Goal: Information Seeking & Learning: Learn about a topic

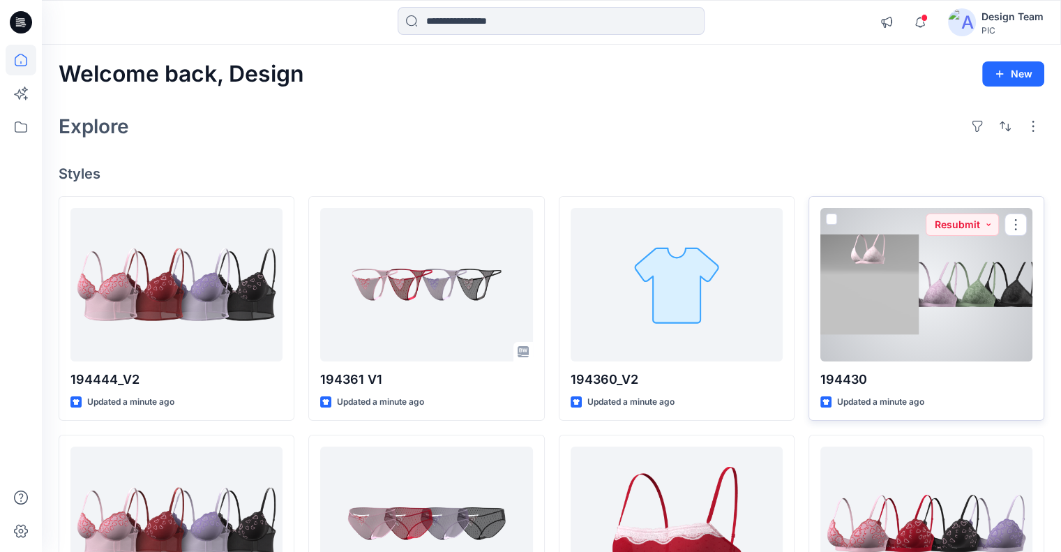
click at [866, 337] on div at bounding box center [926, 284] width 212 height 153
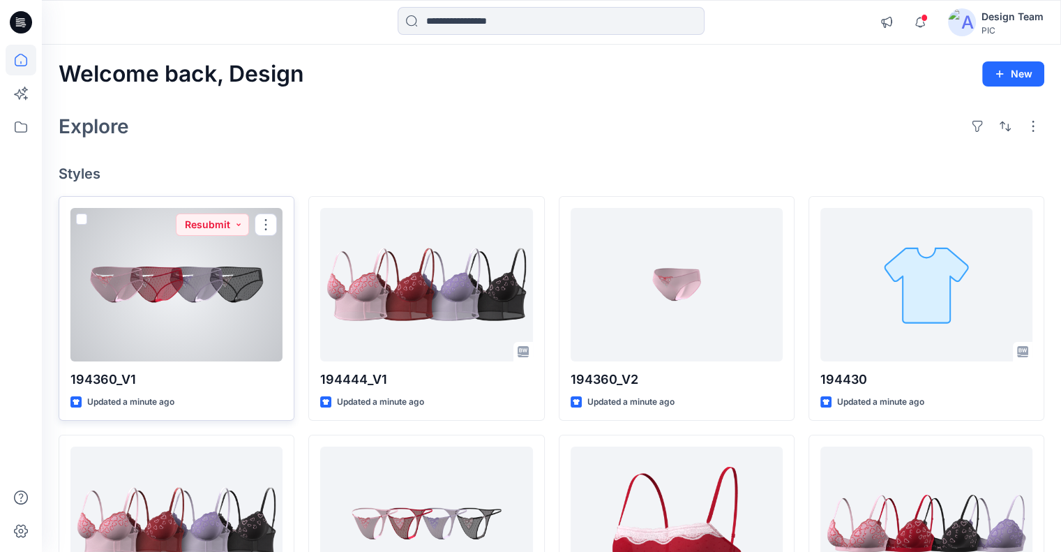
click at [207, 268] on div at bounding box center [176, 284] width 212 height 153
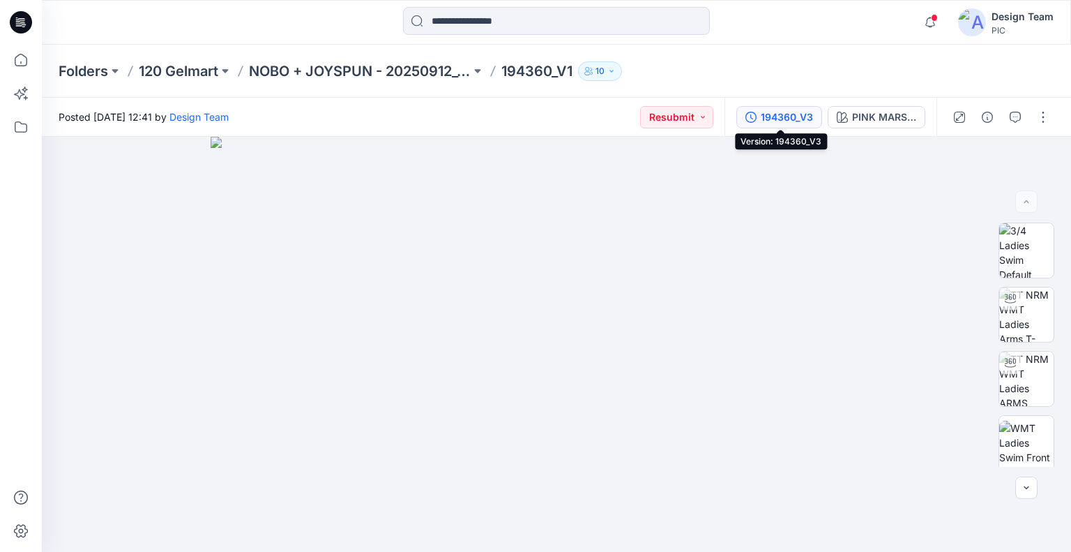
click at [786, 121] on div "194360_V3" at bounding box center [787, 116] width 52 height 15
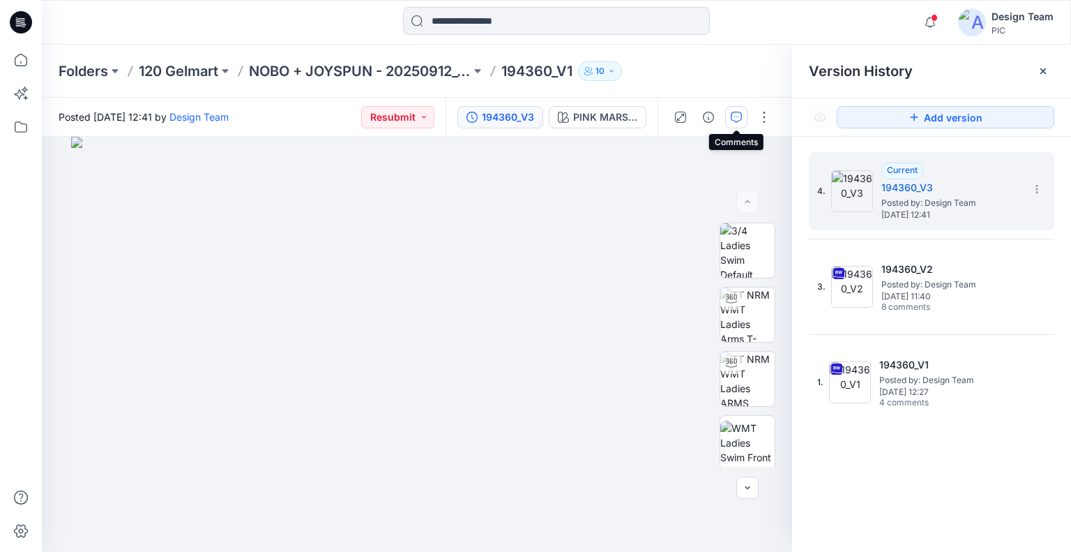
click at [737, 119] on icon "button" at bounding box center [736, 117] width 11 height 11
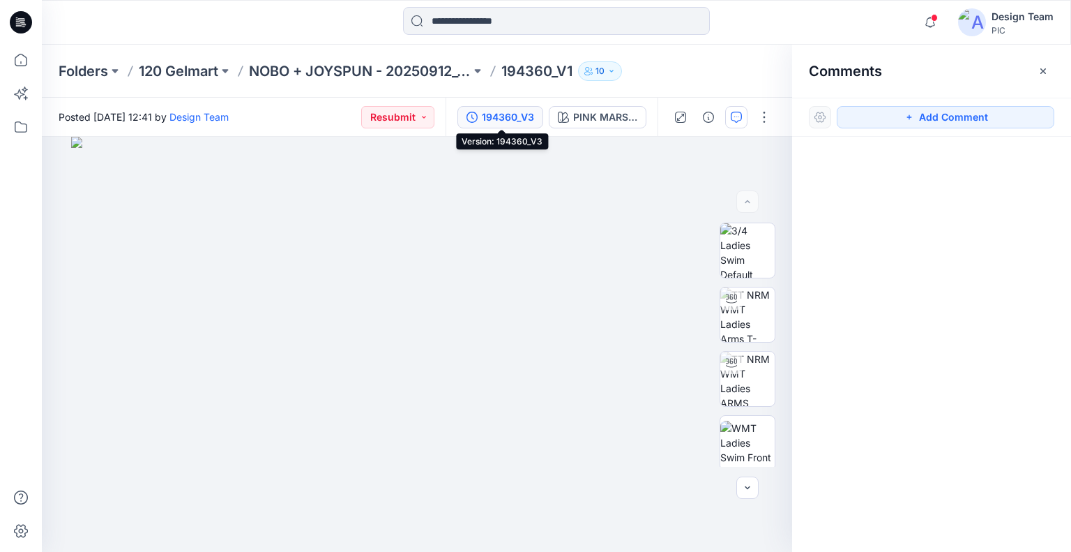
click at [520, 111] on div "194360_V3" at bounding box center [508, 116] width 52 height 15
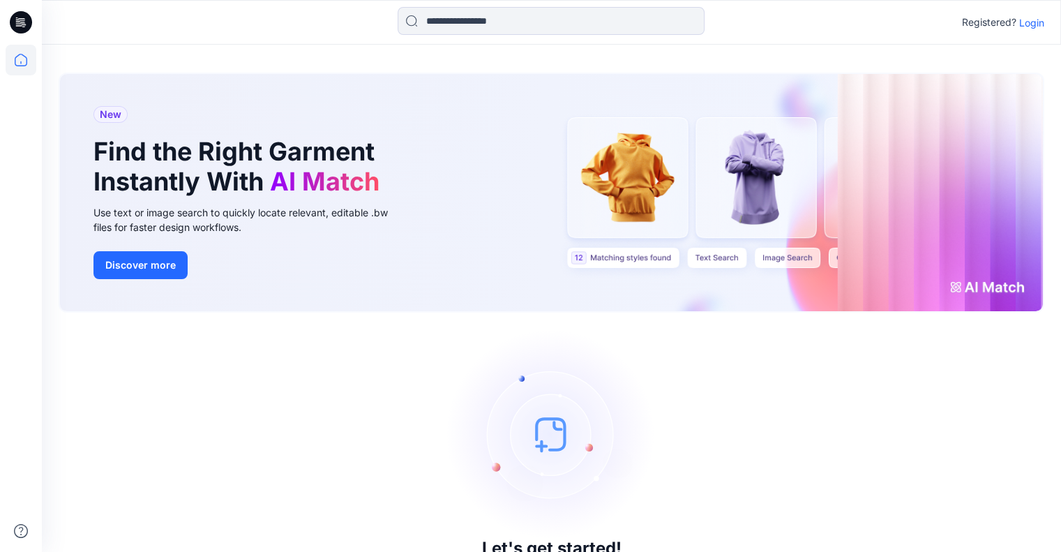
click at [1038, 20] on p "Login" at bounding box center [1031, 22] width 25 height 15
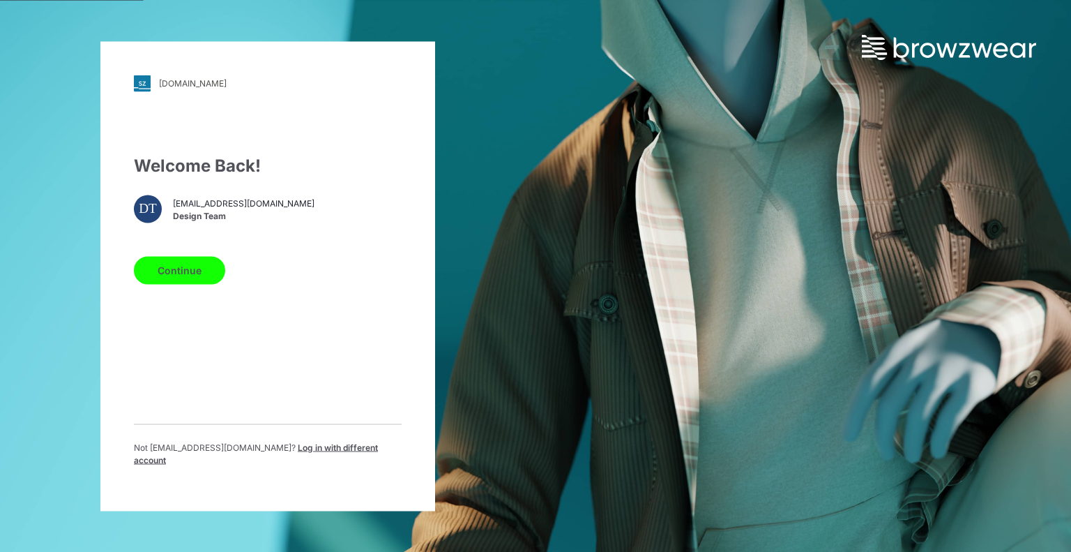
click at [196, 277] on button "Continue" at bounding box center [179, 270] width 91 height 28
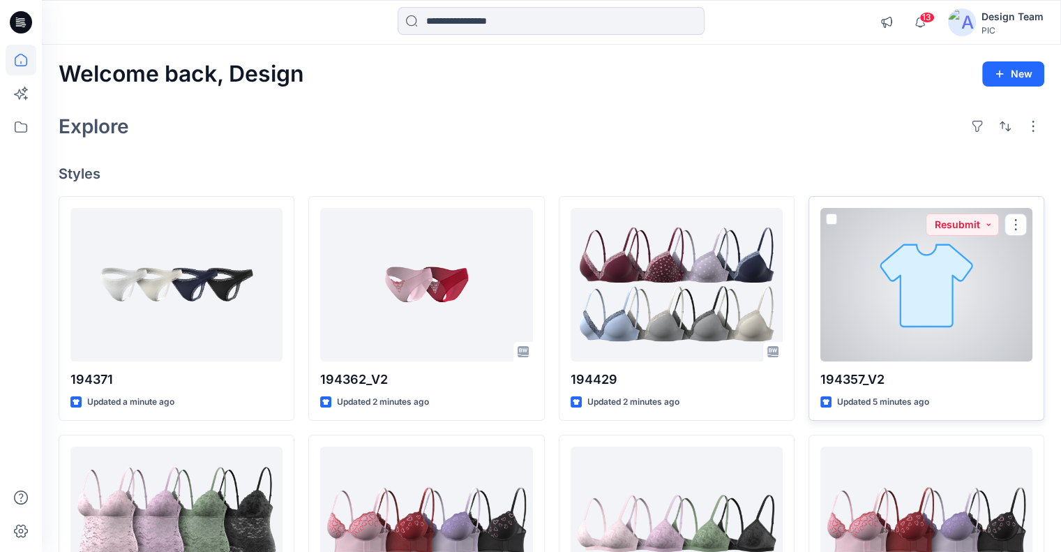
scroll to position [126, 0]
